Goal: Task Accomplishment & Management: Manage account settings

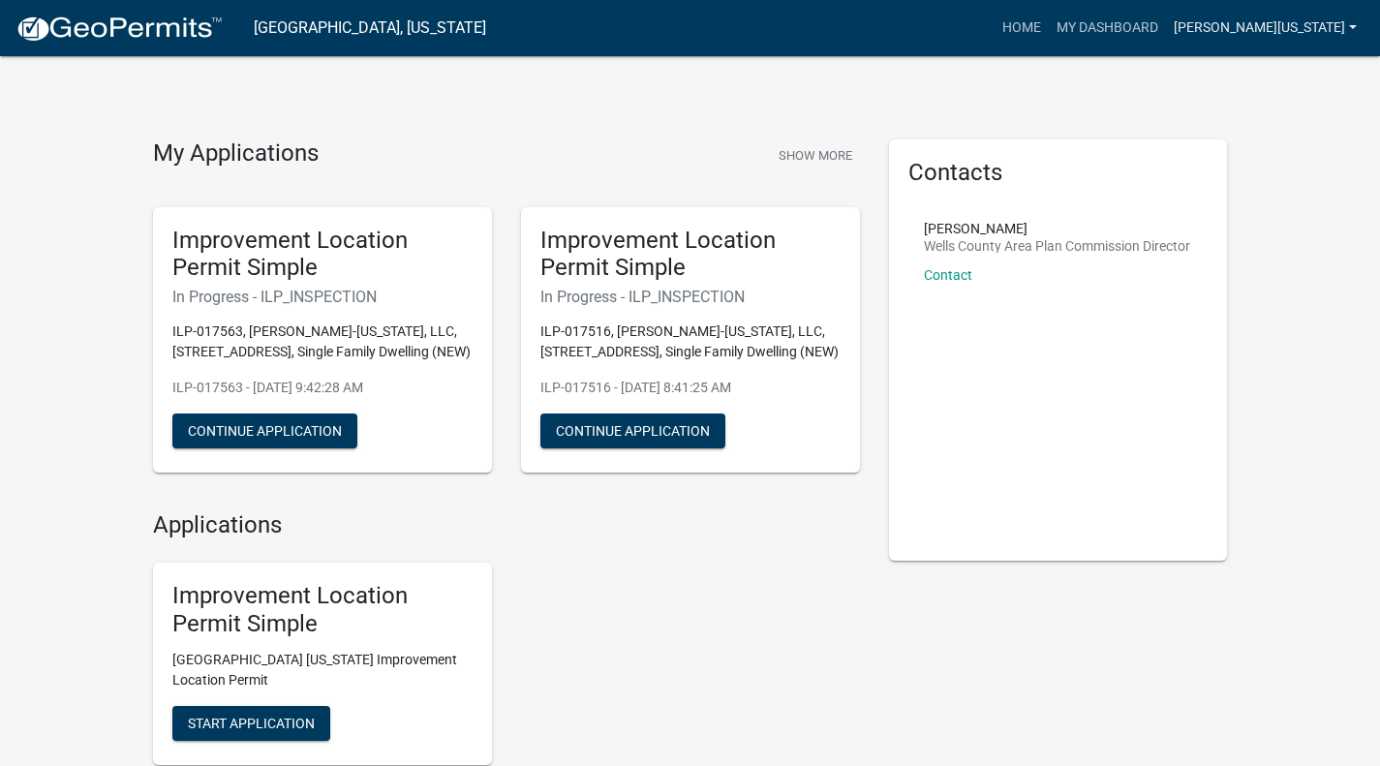
drag, startPoint x: 0, startPoint y: 0, endPoint x: 1308, endPoint y: 34, distance: 1308.7
click at [1308, 34] on link "[PERSON_NAME][US_STATE]" at bounding box center [1265, 28] width 199 height 37
click at [1271, 79] on link "Account" at bounding box center [1287, 79] width 155 height 46
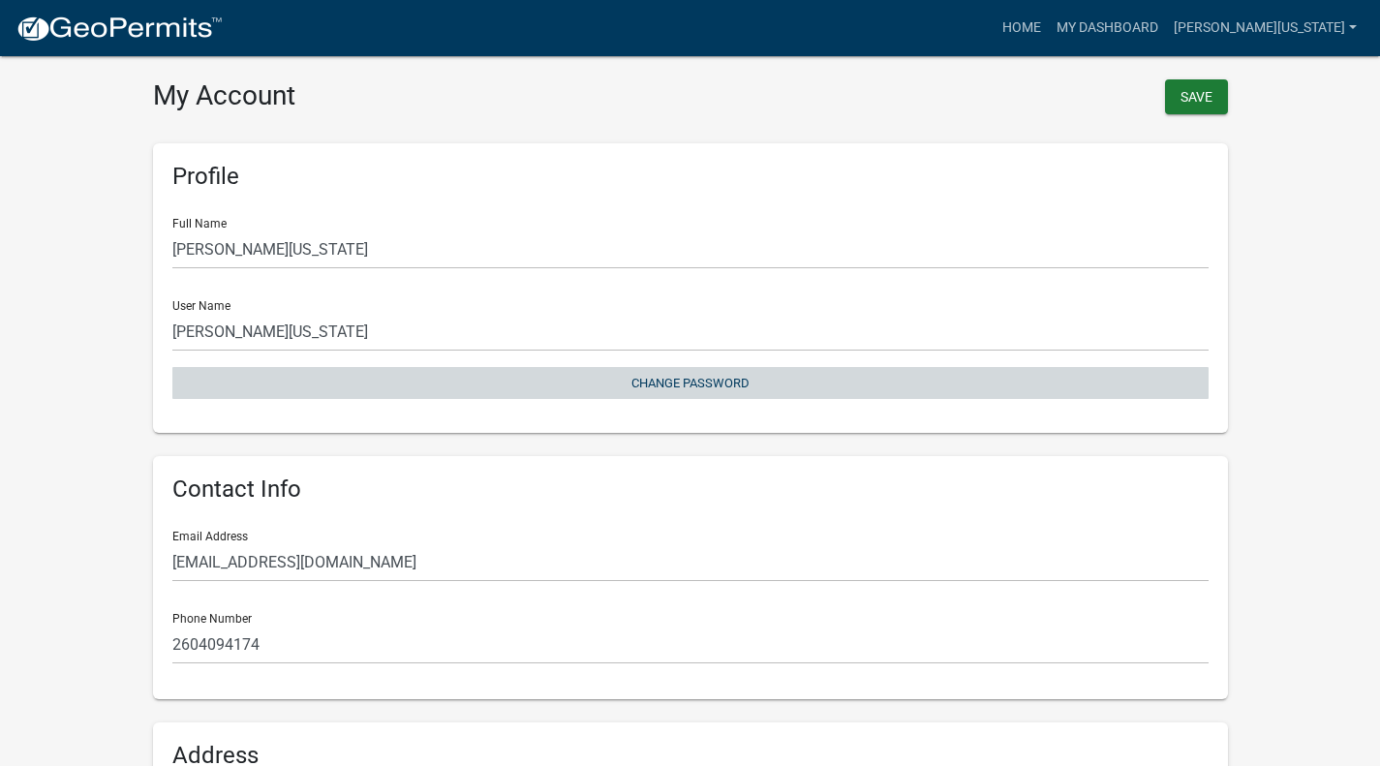
click at [685, 384] on button "Change Password" at bounding box center [690, 383] width 1036 height 32
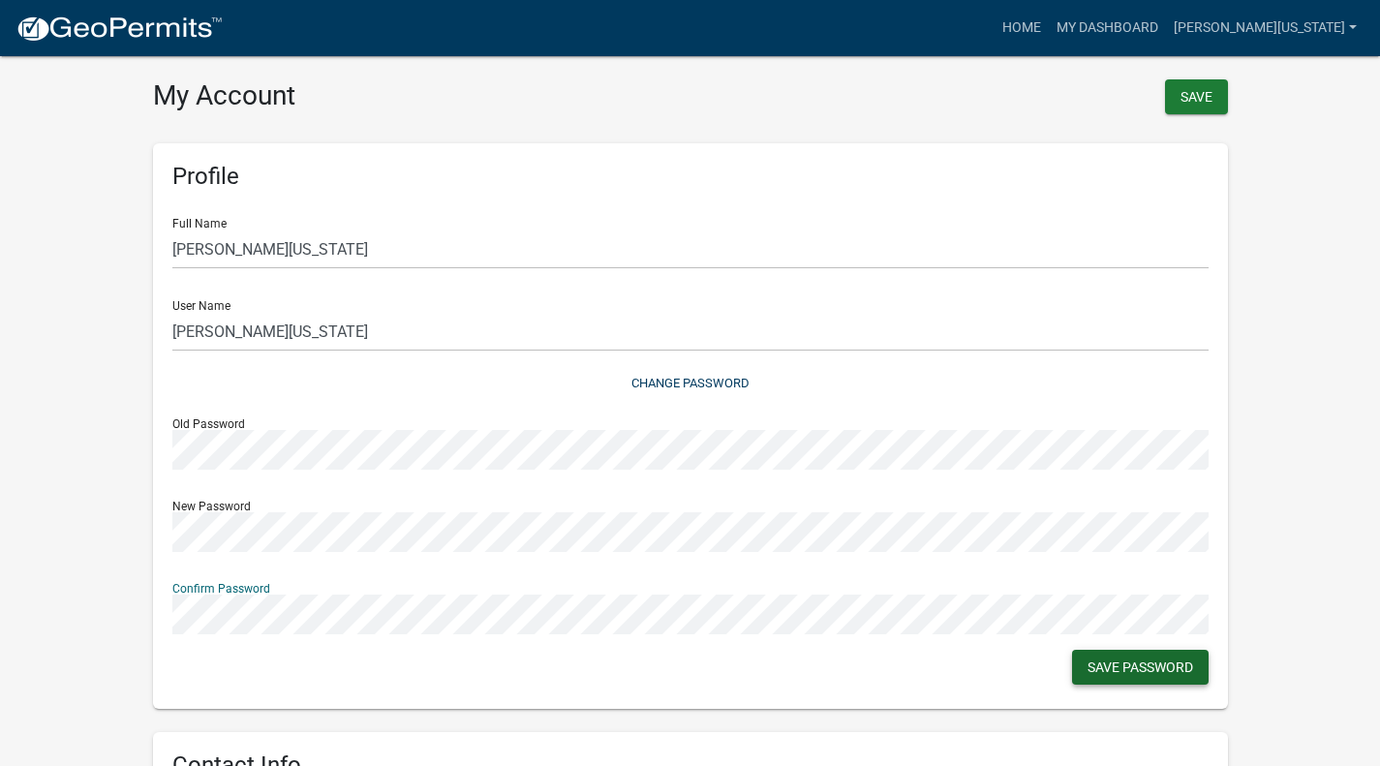
click at [1116, 659] on button "Save Password" at bounding box center [1140, 667] width 137 height 35
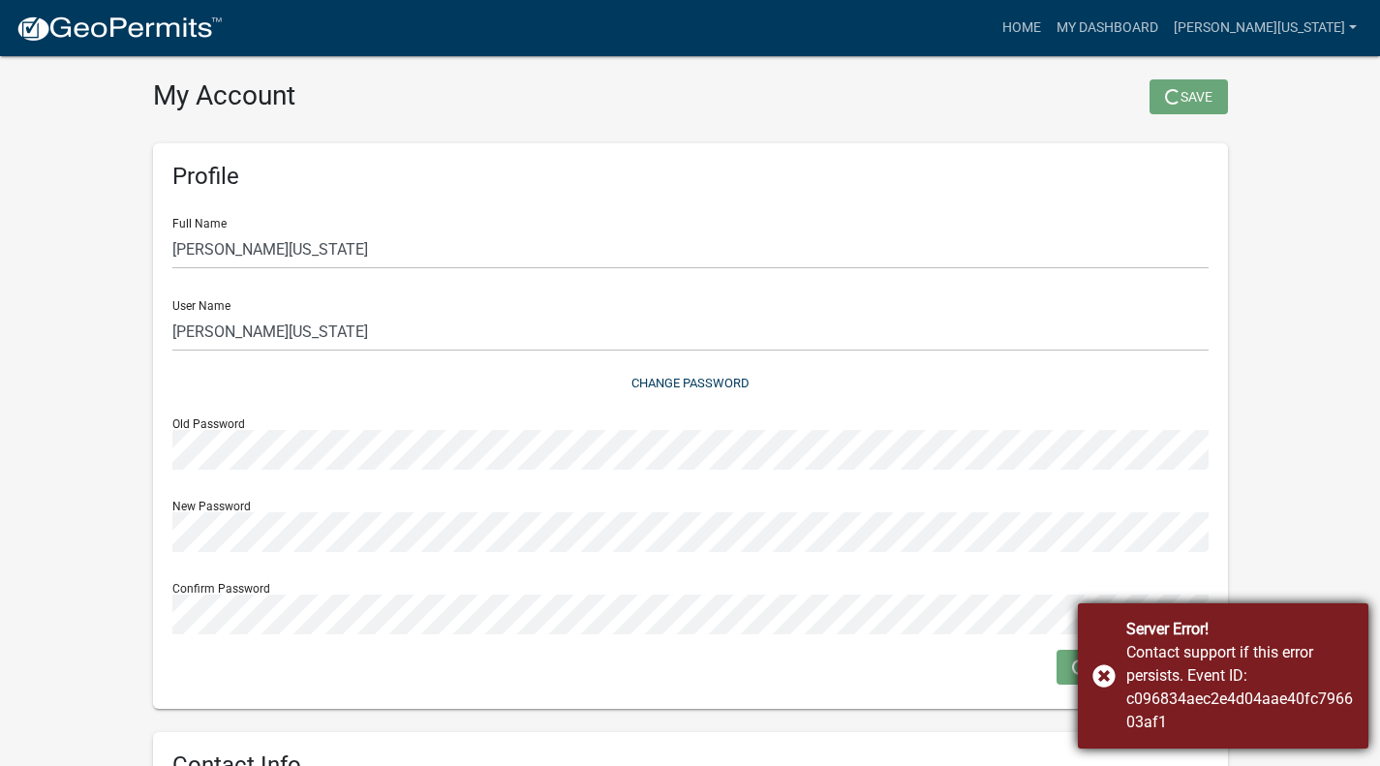
click at [1343, 629] on div "Server Error!" at bounding box center [1240, 629] width 228 height 23
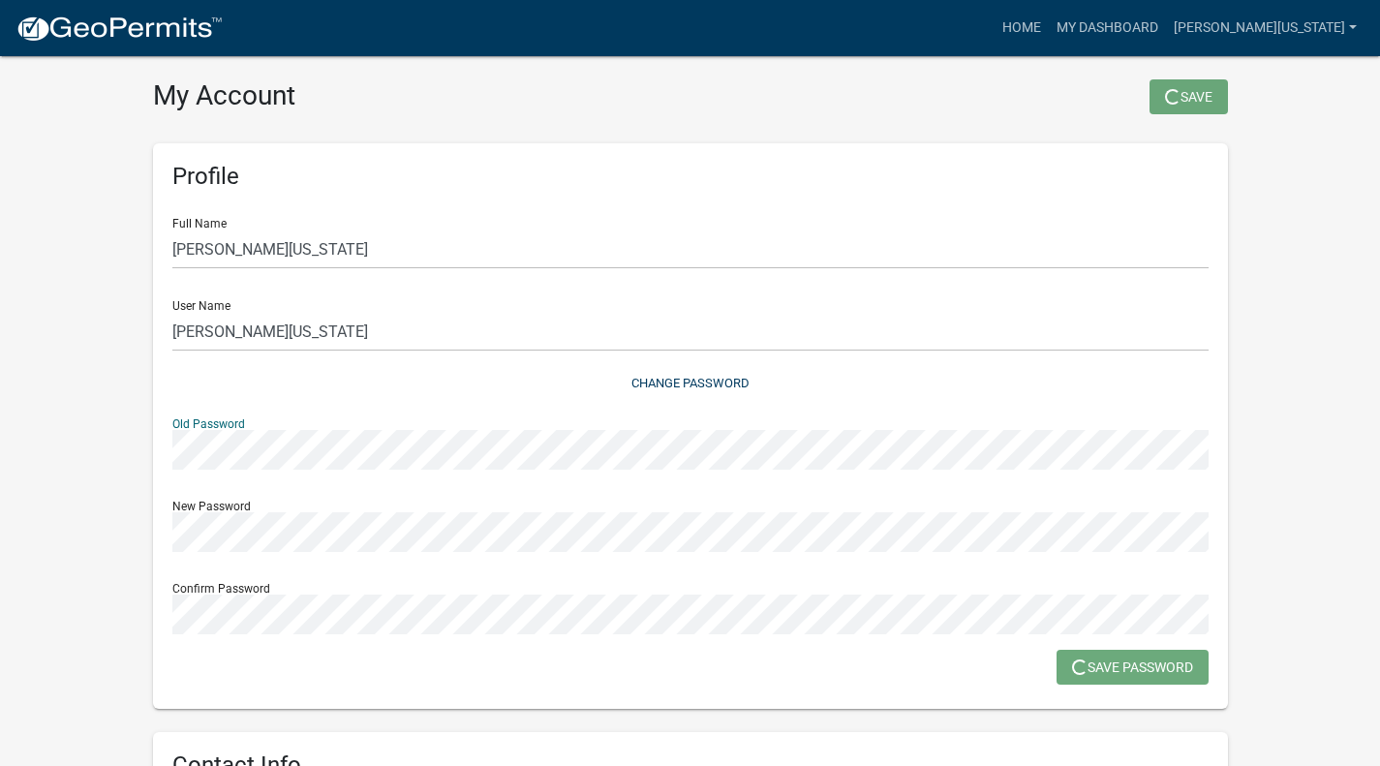
click at [0, 449] on wm-user-profile-view "more_horiz Home My Dashboard [PERSON_NAME] [US_STATE] Account Logout My Account…" at bounding box center [690, 583] width 1380 height 1120
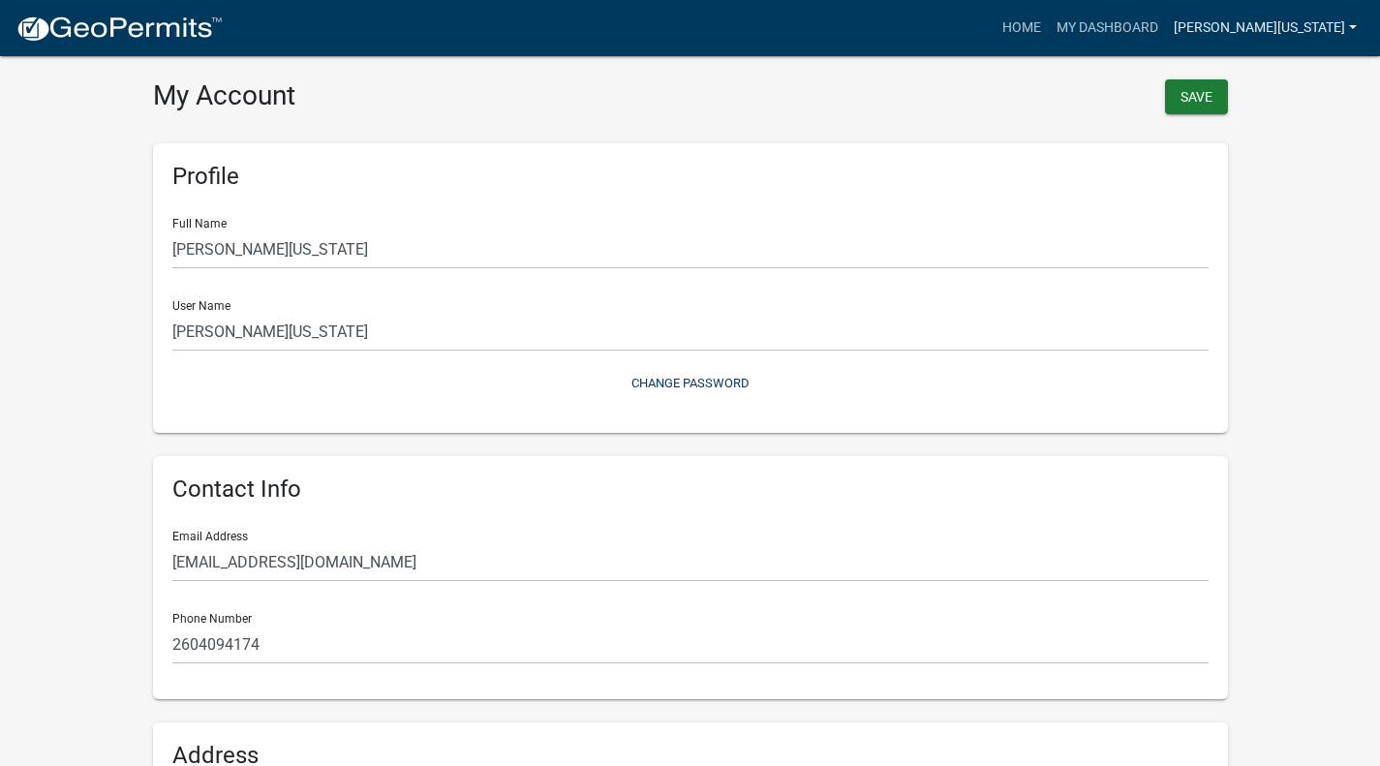
click at [1265, 41] on link "[PERSON_NAME][US_STATE]" at bounding box center [1265, 28] width 199 height 37
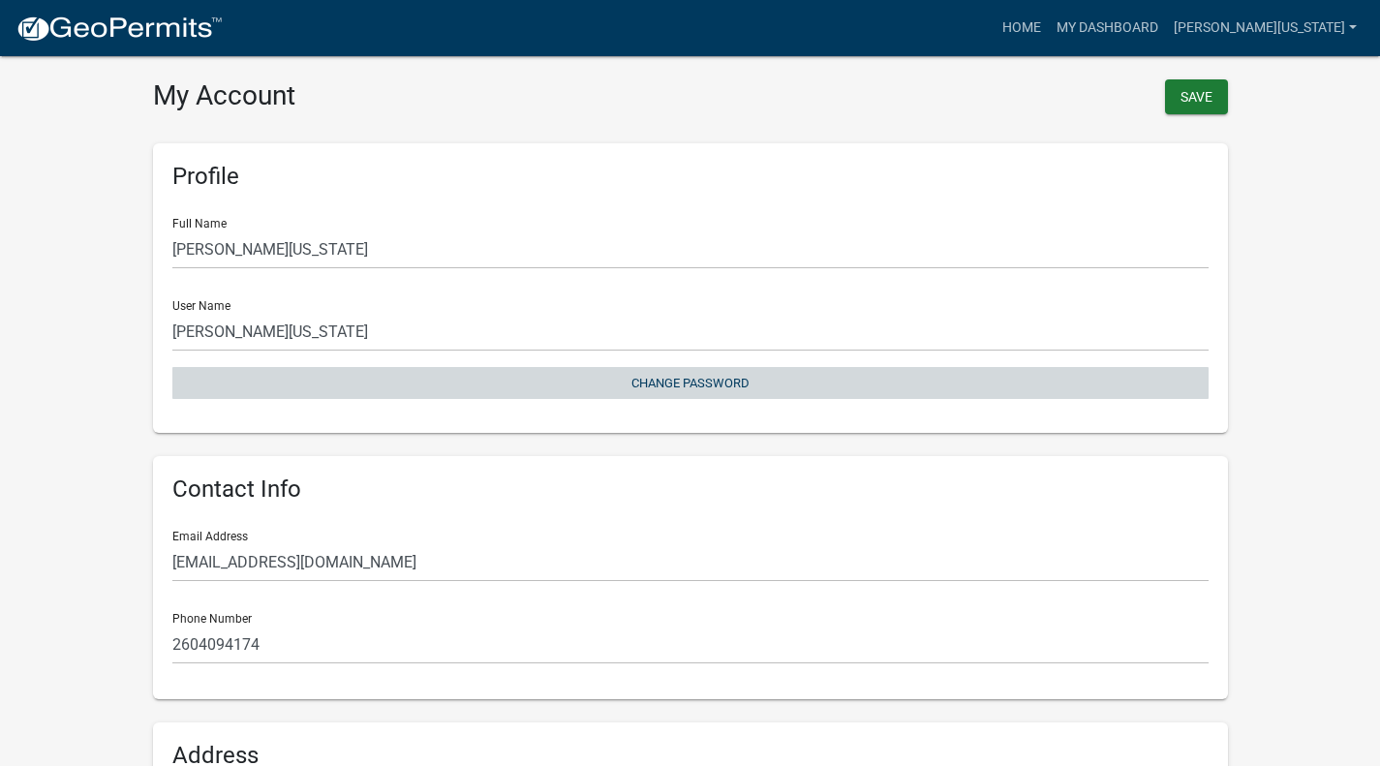
click at [676, 383] on button "Change Password" at bounding box center [690, 383] width 1036 height 32
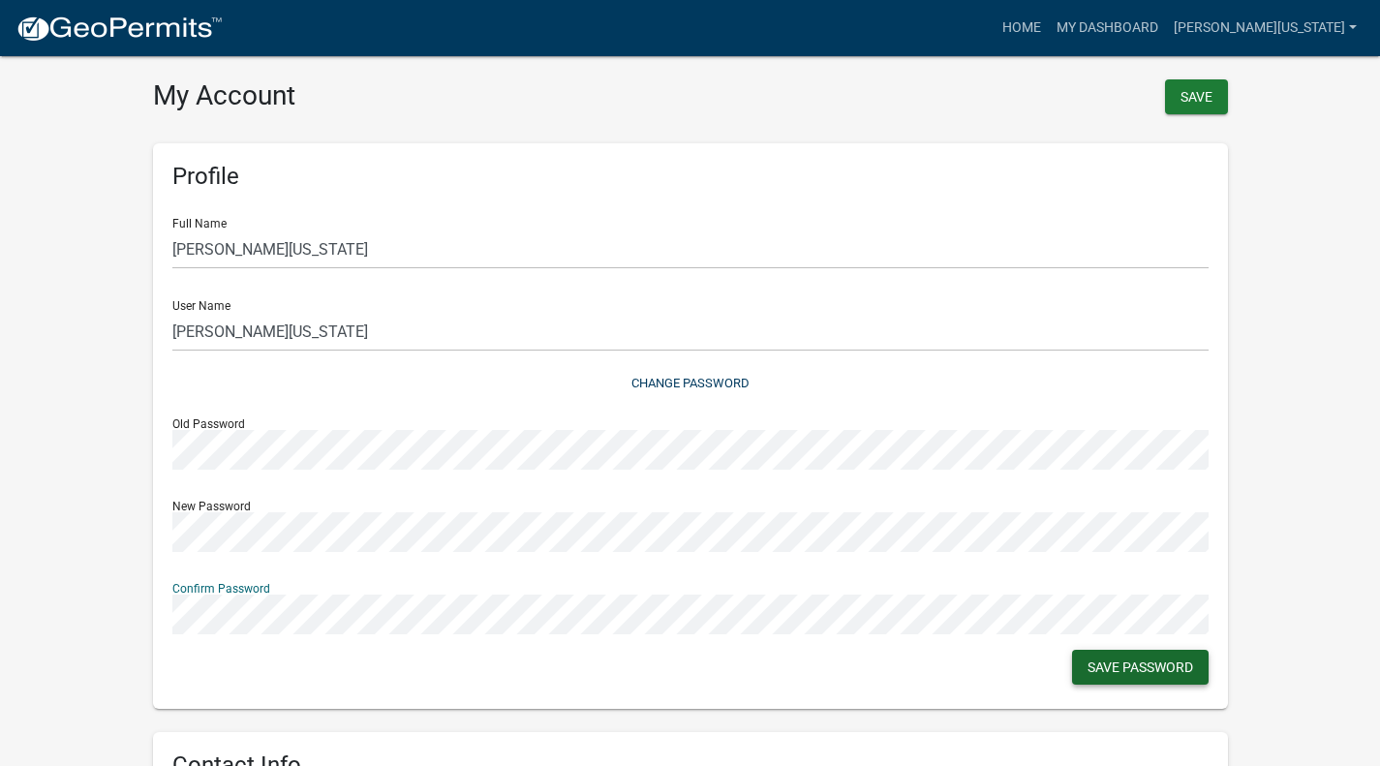
click at [1113, 670] on button "Save Password" at bounding box center [1140, 667] width 137 height 35
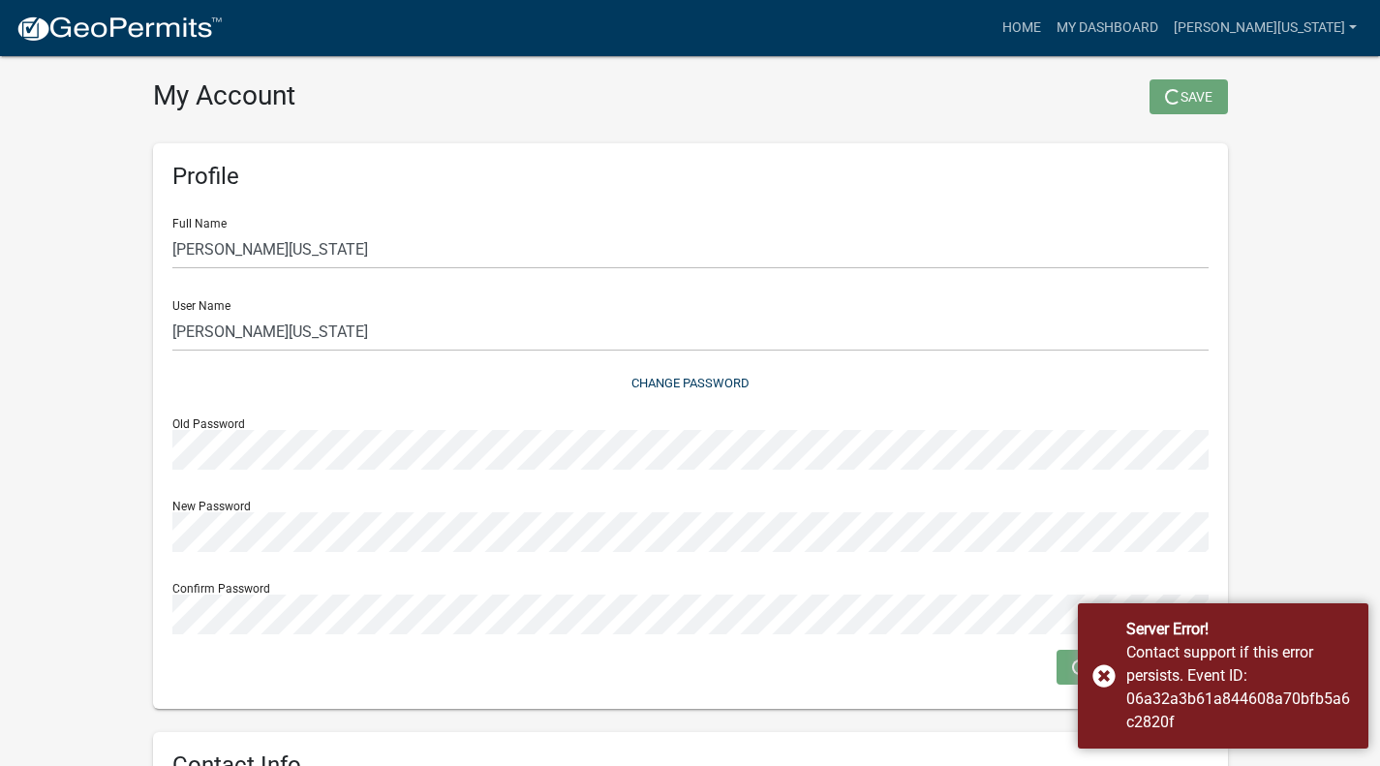
click at [1313, 504] on wm-user-profile-view "more_horiz Home My Dashboard [PERSON_NAME] [US_STATE] Account Logout My Account…" at bounding box center [690, 583] width 1380 height 1120
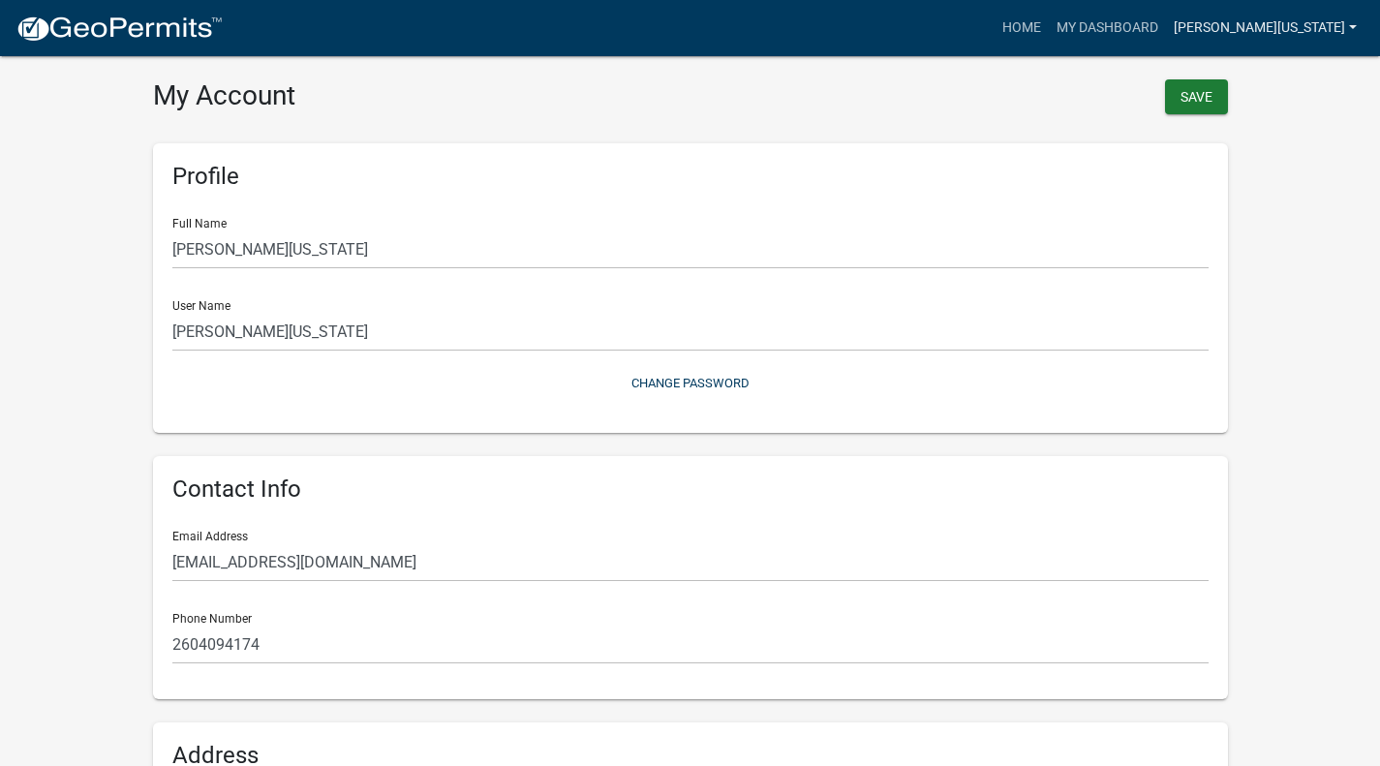
click at [1273, 18] on link "[PERSON_NAME][US_STATE]" at bounding box center [1265, 28] width 199 height 37
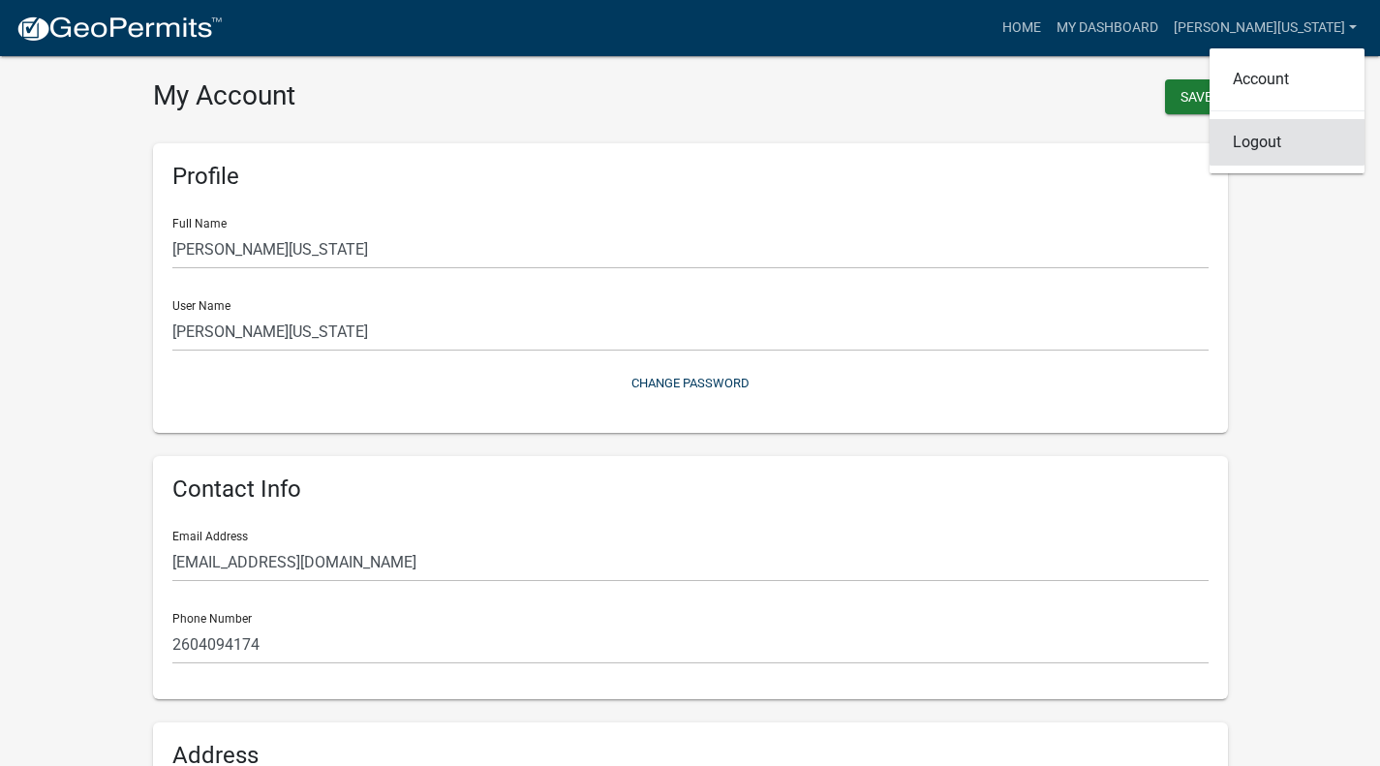
click at [1256, 149] on link "Logout" at bounding box center [1287, 142] width 155 height 46
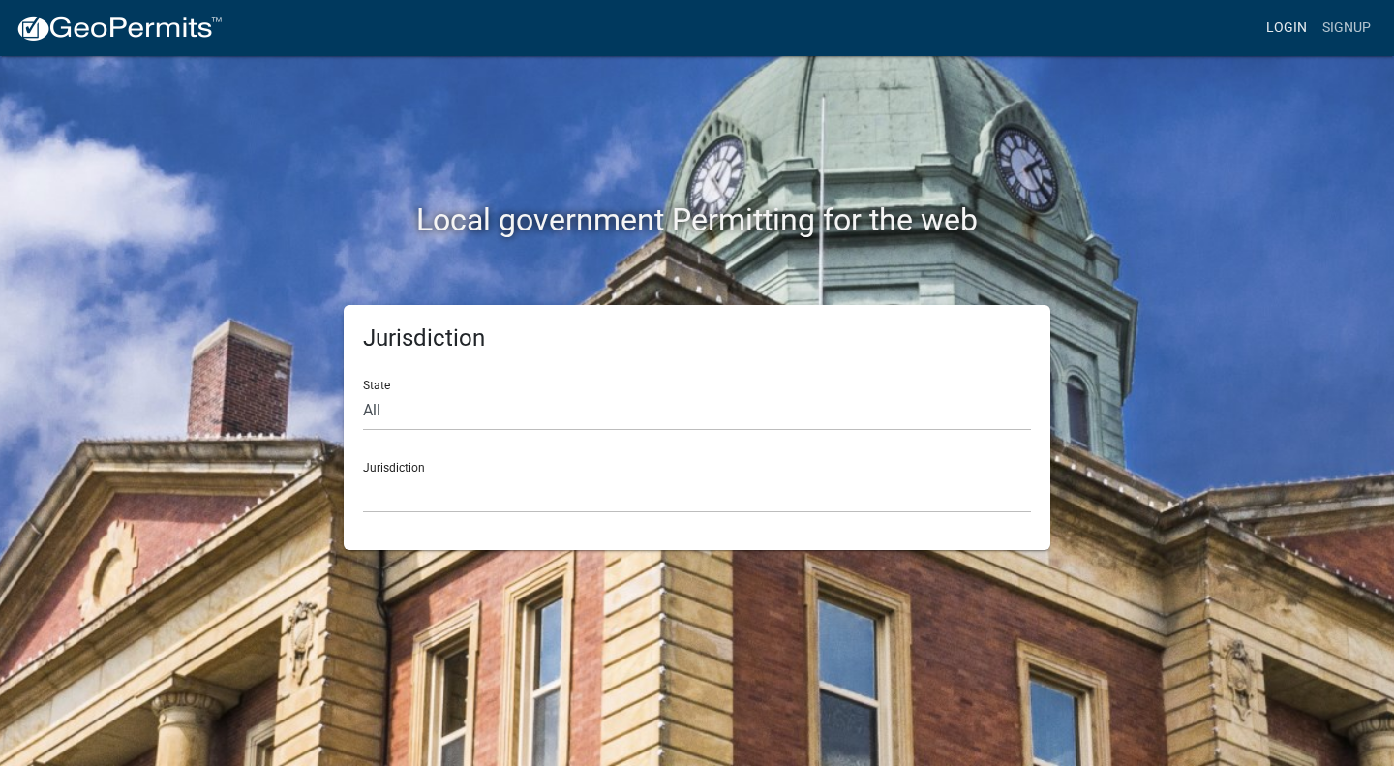
click at [1280, 24] on link "Login" at bounding box center [1287, 28] width 56 height 37
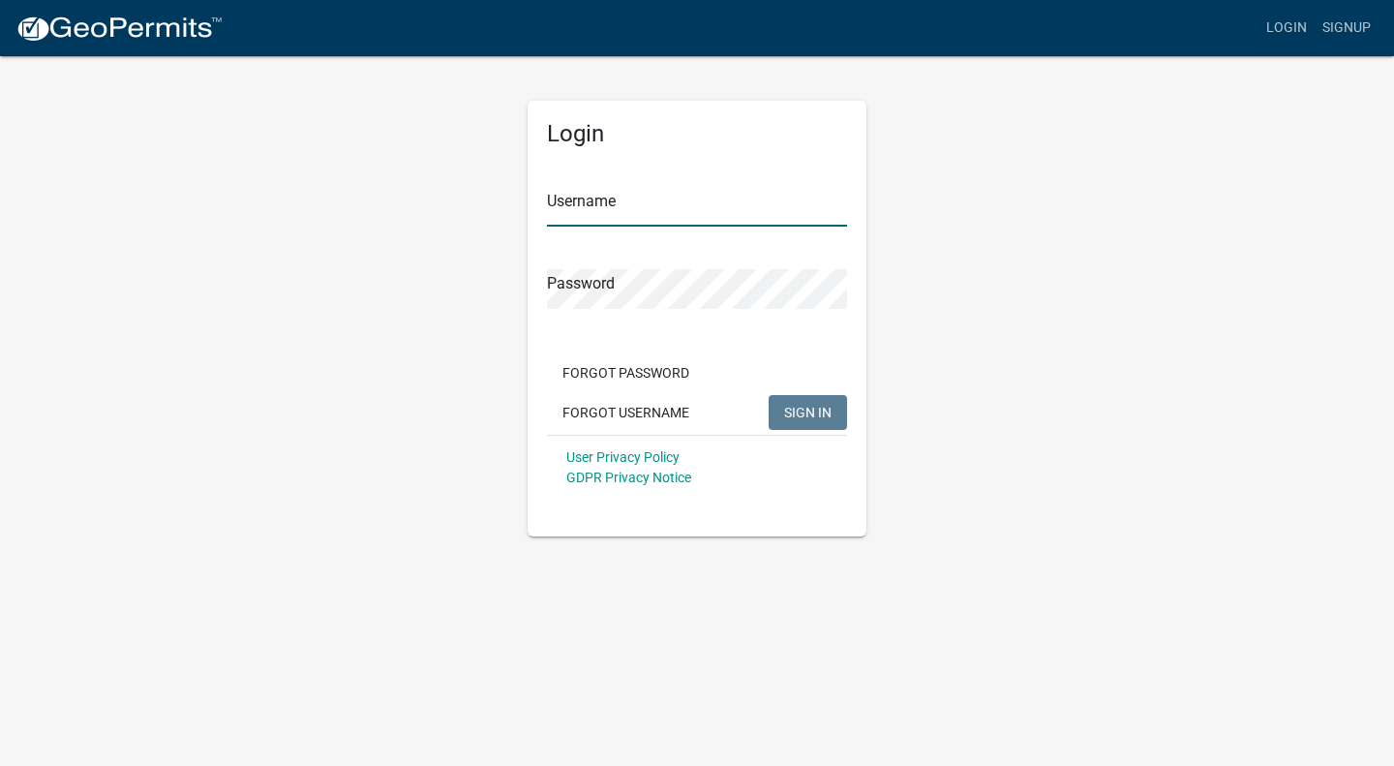
click at [587, 218] on input "Username" at bounding box center [697, 207] width 300 height 40
type input "Kbrown1@drhorton.com"
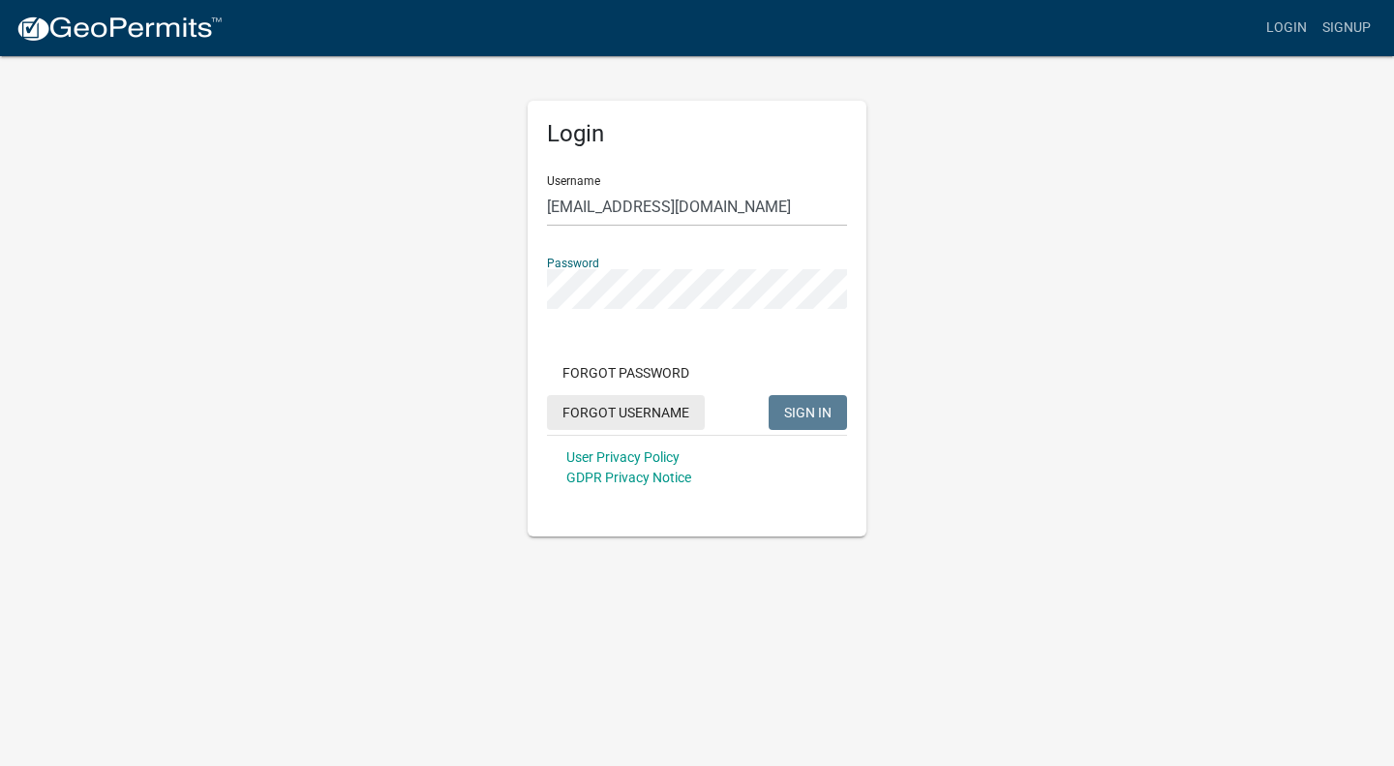
click at [612, 417] on button "Forgot Username" at bounding box center [626, 412] width 158 height 35
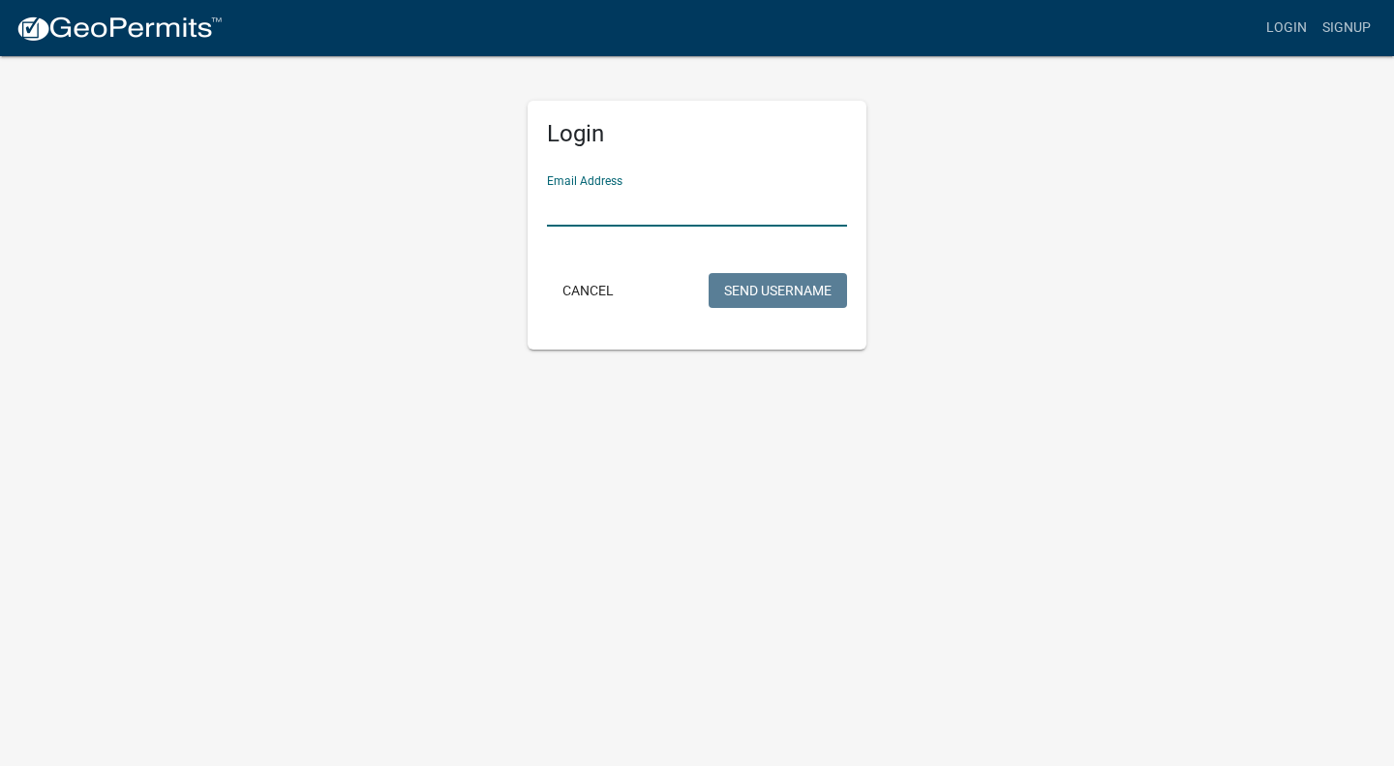
click at [618, 200] on input "Email Address" at bounding box center [697, 207] width 300 height 40
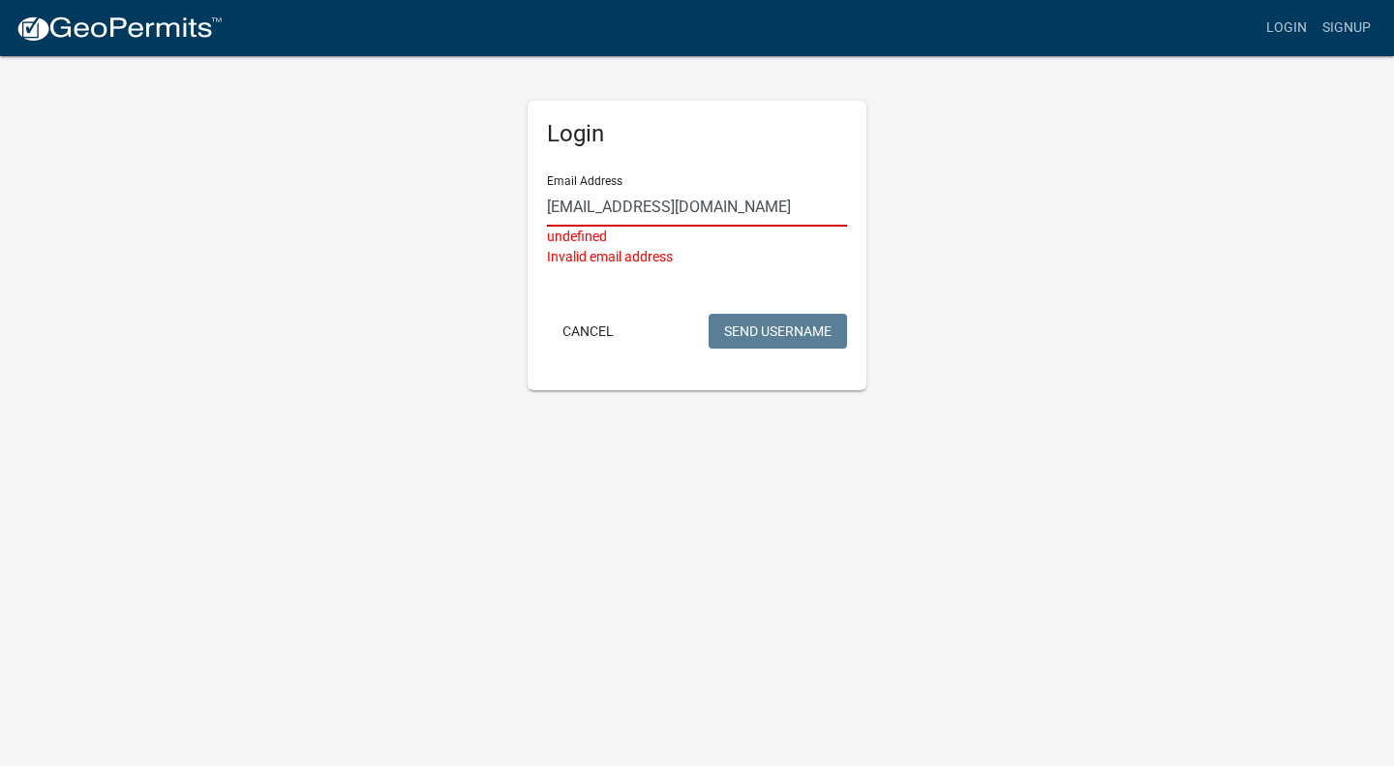
click at [728, 202] on input "Kbrown1@drhorton.com" at bounding box center [697, 207] width 300 height 40
drag, startPoint x: 750, startPoint y: 211, endPoint x: 373, endPoint y: 205, distance: 376.7
click at [373, 205] on div "Login Email Address Kbrown1@drhorton.com undefined Invalid email address Cancel…" at bounding box center [697, 222] width 1104 height 336
type input "Builder22"
click at [597, 333] on button "Cancel" at bounding box center [588, 331] width 82 height 35
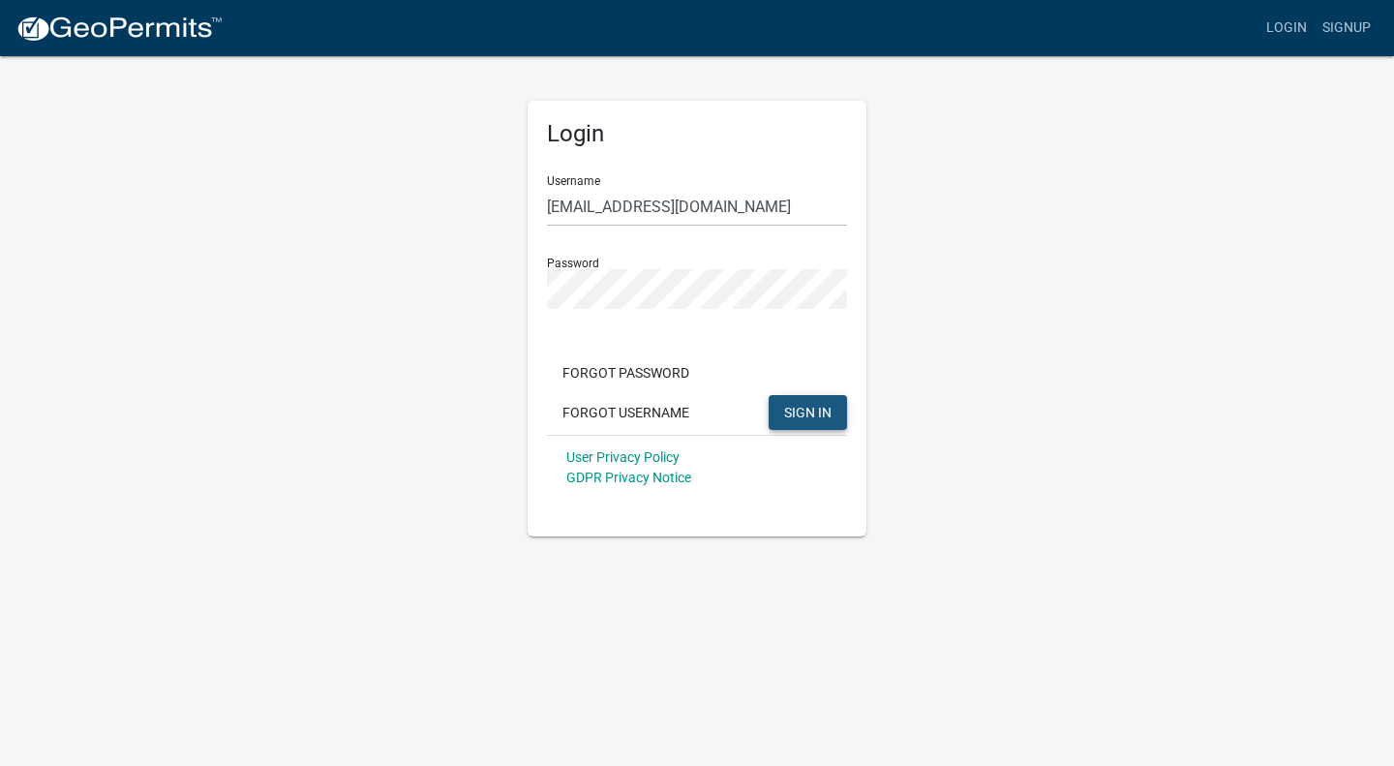
click at [812, 413] on span "SIGN IN" at bounding box center [807, 411] width 47 height 15
